Goal: Book appointment/travel/reservation

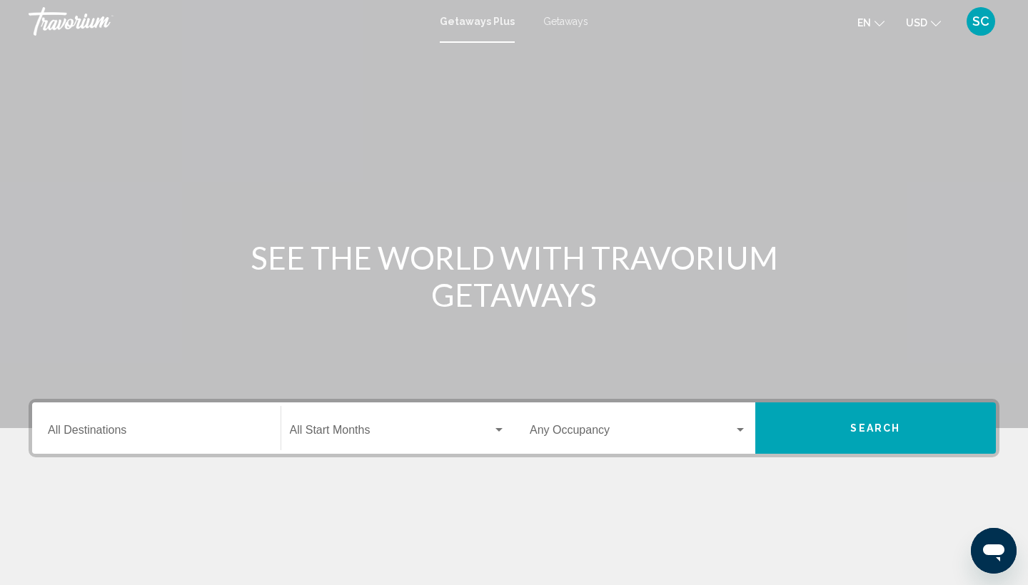
click at [138, 428] on input "Destination All Destinations" at bounding box center [156, 433] width 217 height 13
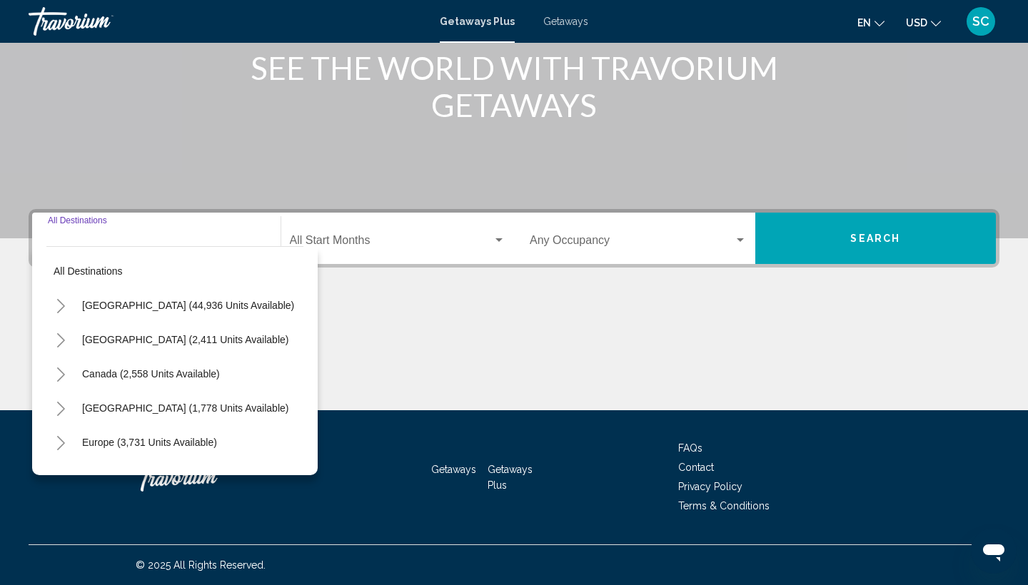
click at [64, 405] on icon "Toggle Caribbean & Atlantic Islands (1,778 units available)" at bounding box center [61, 409] width 11 height 14
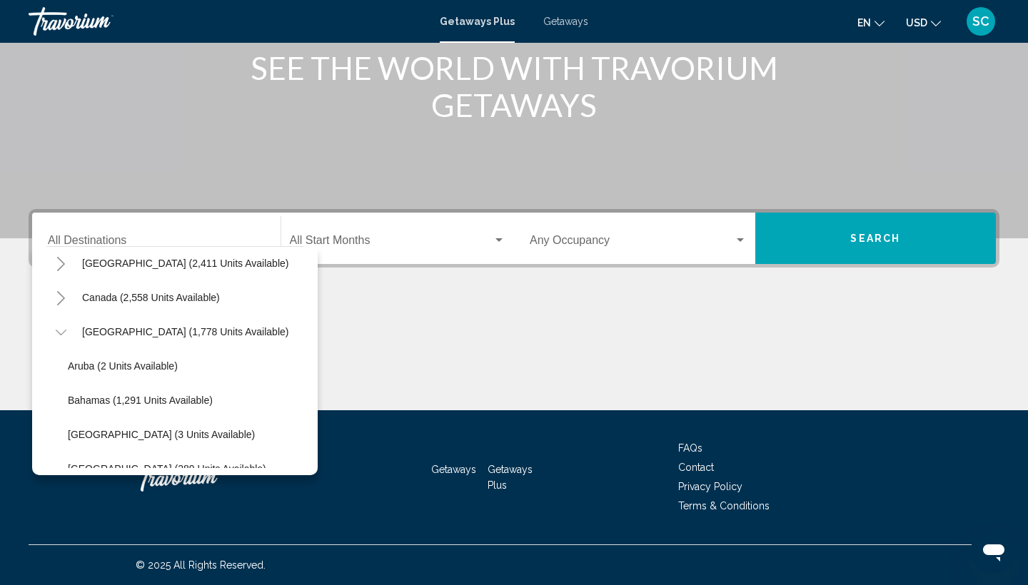
scroll to position [76, 0]
click at [63, 328] on icon "Toggle Caribbean & Atlantic Islands (1,778 units available)" at bounding box center [61, 333] width 11 height 14
click at [61, 367] on icon "Toggle Europe (3,731 units available)" at bounding box center [61, 367] width 11 height 14
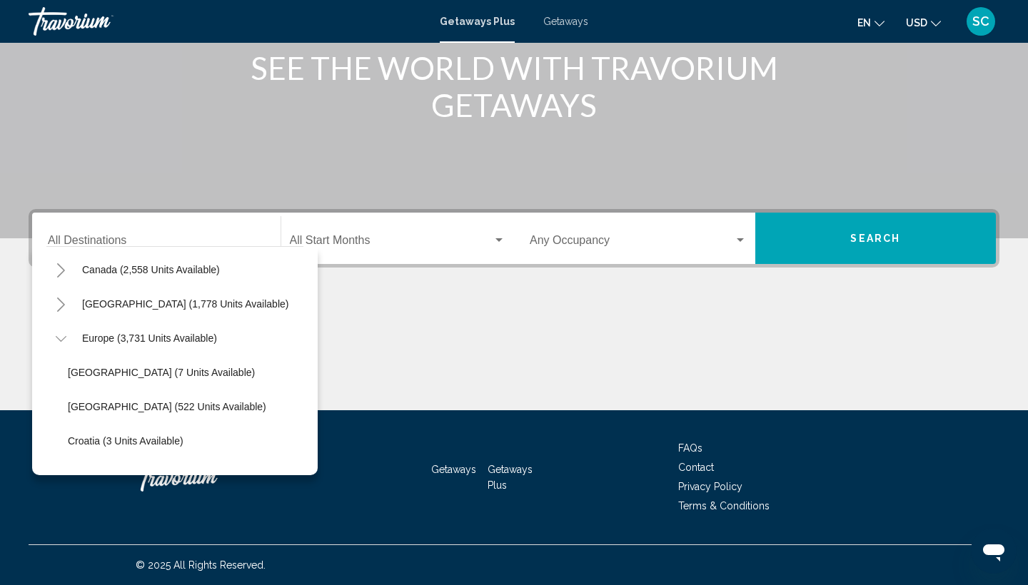
scroll to position [96, 0]
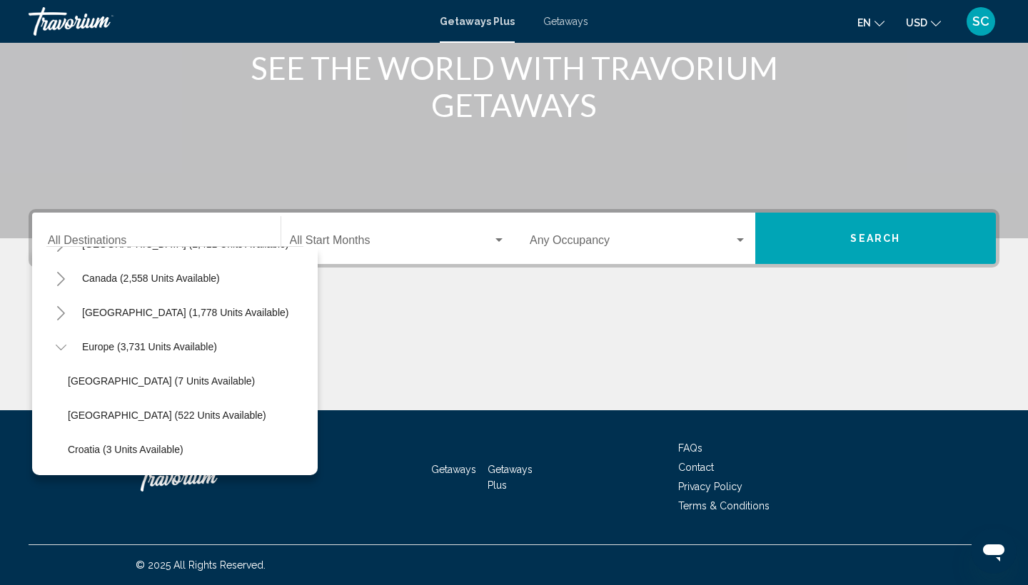
click at [66, 348] on icon "Toggle Europe (3,731 units available)" at bounding box center [61, 347] width 11 height 14
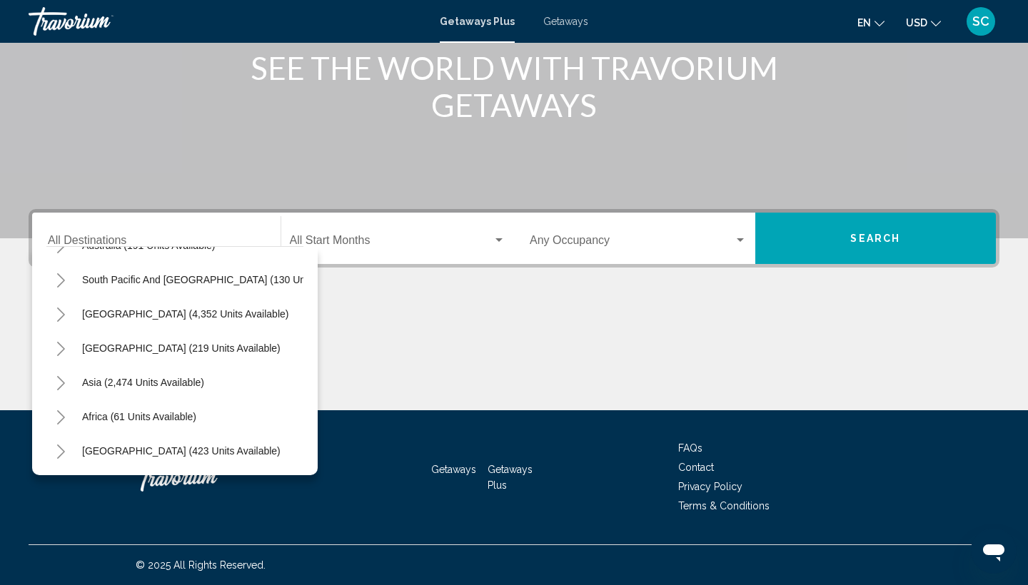
scroll to position [231, 0]
click at [61, 450] on icon "Toggle Middle East (423 units available)" at bounding box center [61, 452] width 11 height 14
click at [63, 348] on icon "Toggle Middle East (423 units available)" at bounding box center [61, 349] width 11 height 14
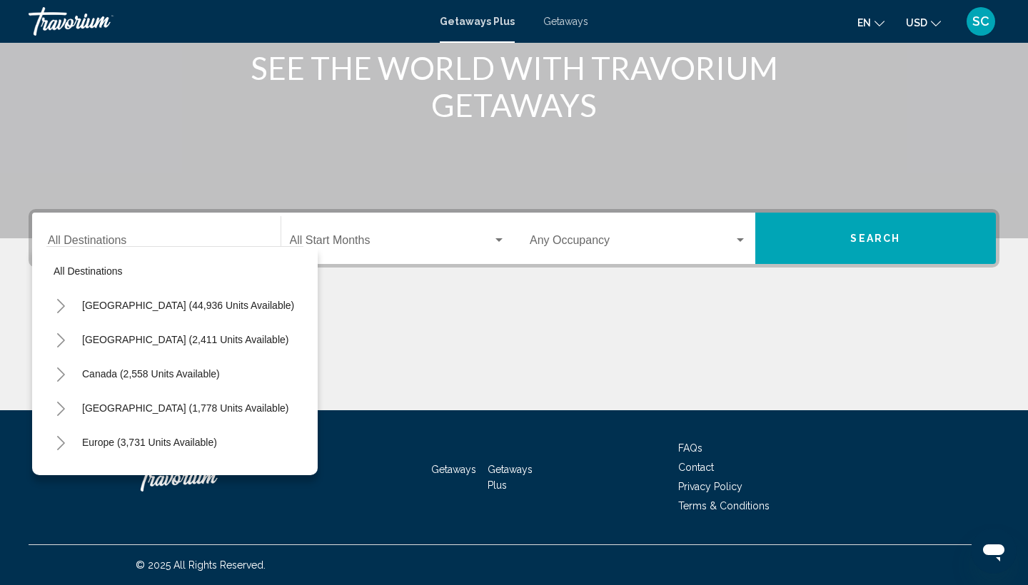
scroll to position [0, 0]
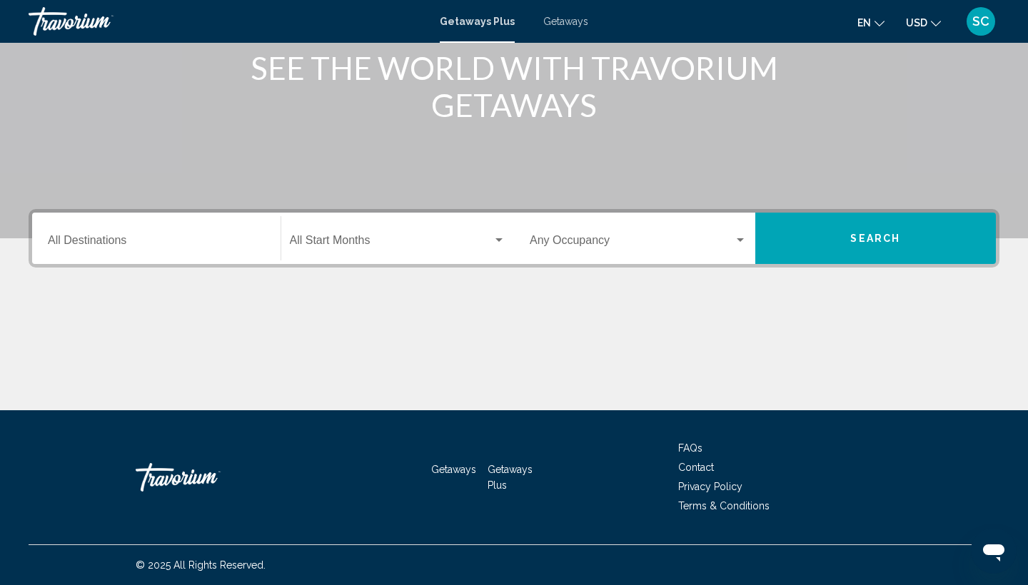
scroll to position [190, 0]
click at [98, 243] on input "Destination All Destinations" at bounding box center [156, 243] width 217 height 13
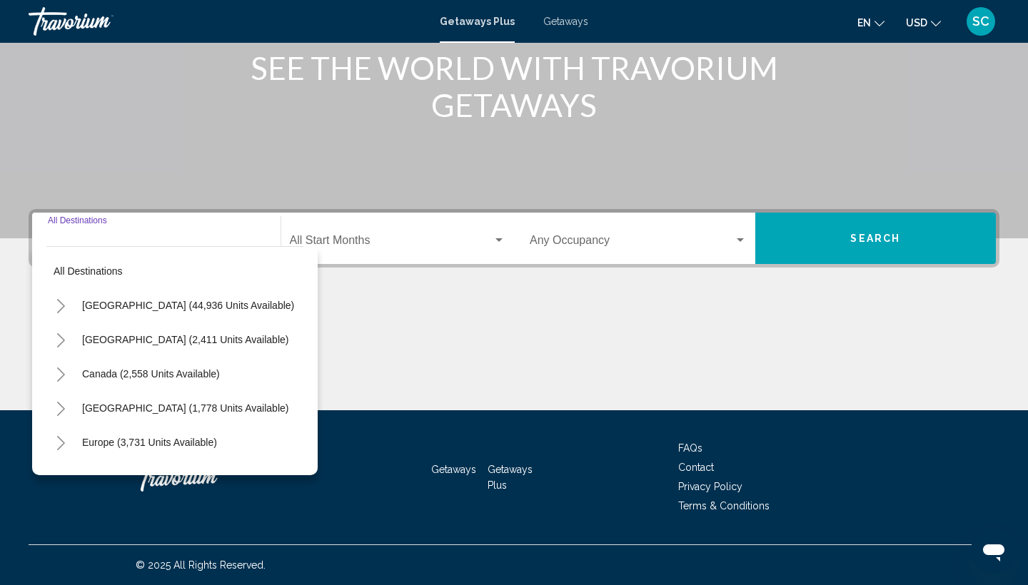
click at [887, 230] on button "Search" at bounding box center [875, 238] width 241 height 51
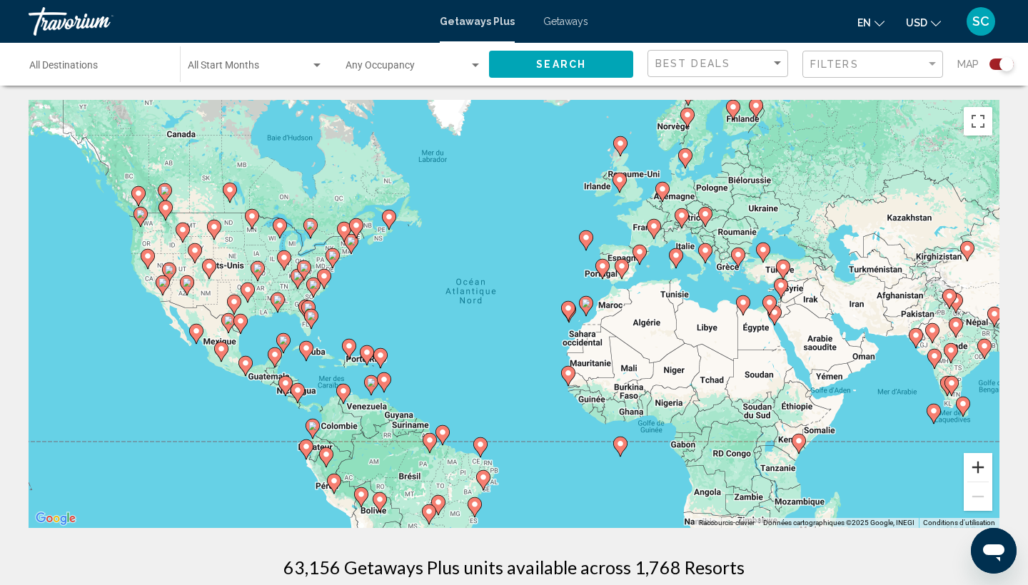
click at [974, 470] on button "Zoom avant" at bounding box center [977, 467] width 29 height 29
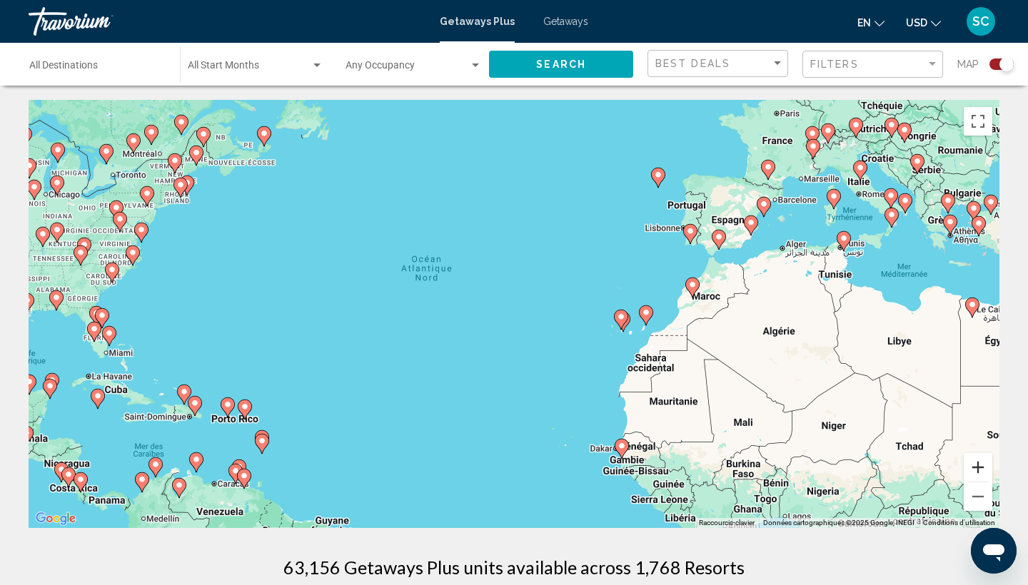
click at [974, 470] on button "Zoom avant" at bounding box center [977, 467] width 29 height 29
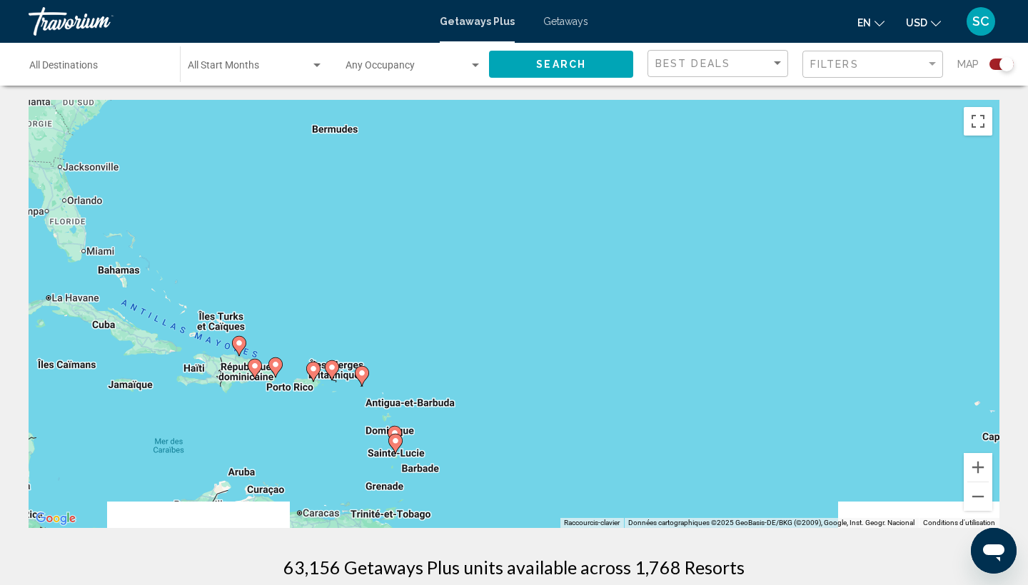
drag, startPoint x: 243, startPoint y: 427, endPoint x: 599, endPoint y: 276, distance: 387.2
click at [599, 276] on div "Pour activer le glissement du marqueur avec le clavier, appuyez sur Alt+Entrée.…" at bounding box center [514, 314] width 970 height 428
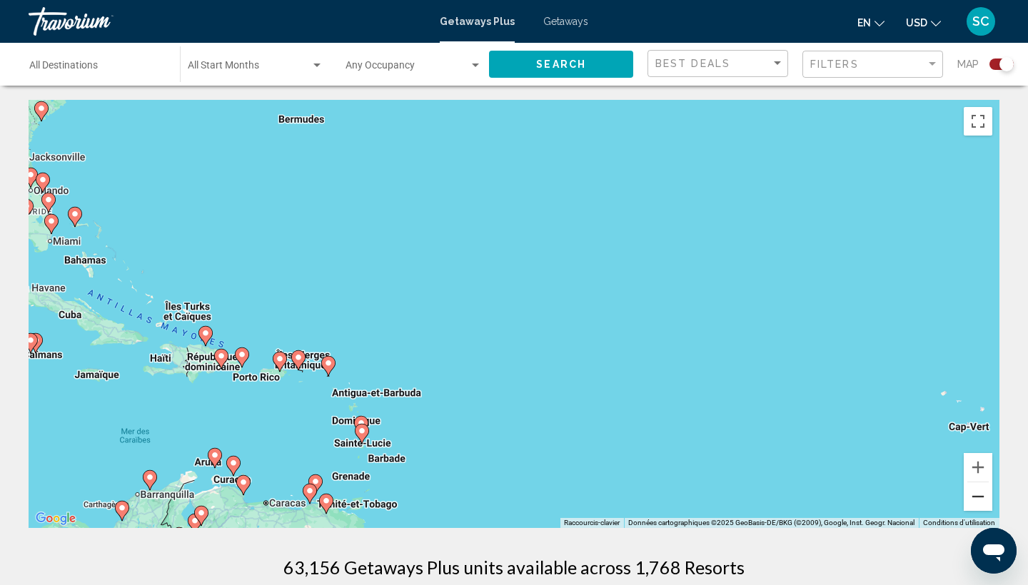
click at [979, 496] on button "Zoom arrière" at bounding box center [977, 496] width 29 height 29
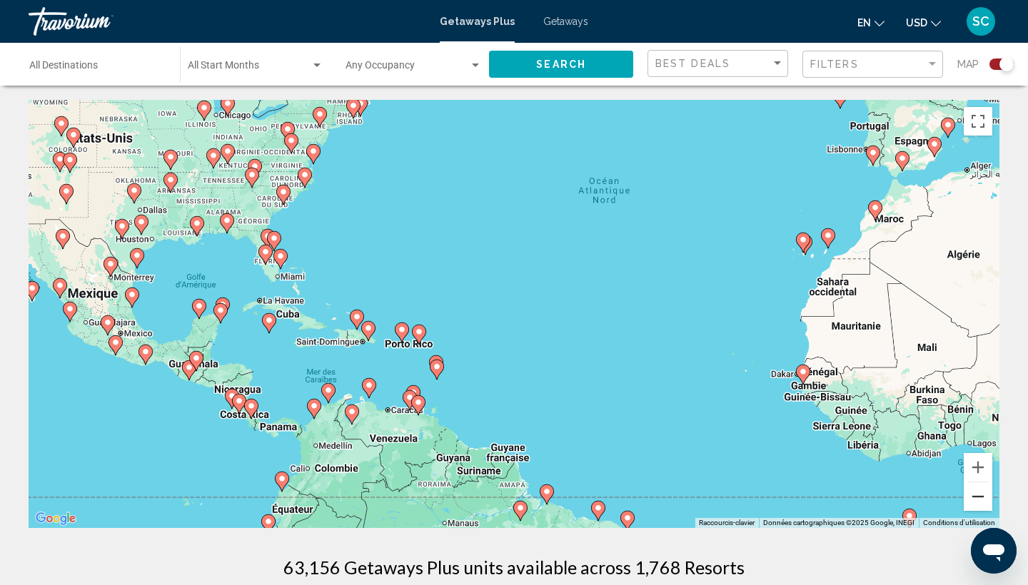
click at [979, 496] on button "Zoom arrière" at bounding box center [977, 496] width 29 height 29
